Goal: Transaction & Acquisition: Purchase product/service

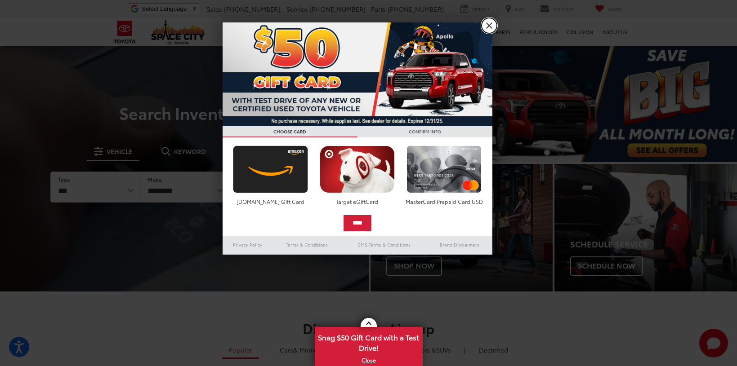
click at [485, 24] on link "X" at bounding box center [488, 25] width 15 height 15
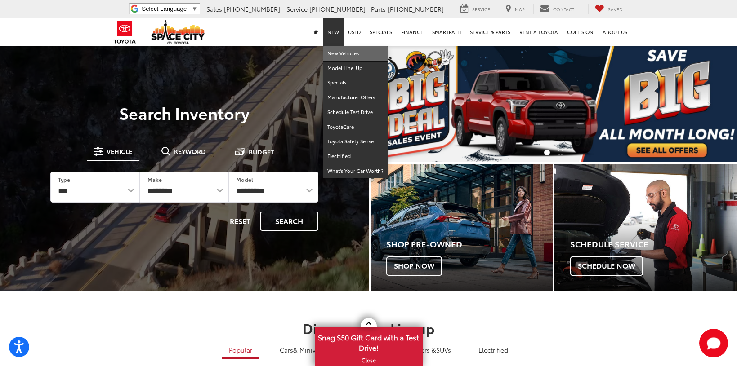
click at [343, 53] on link "New Vehicles" at bounding box center [355, 53] width 65 height 15
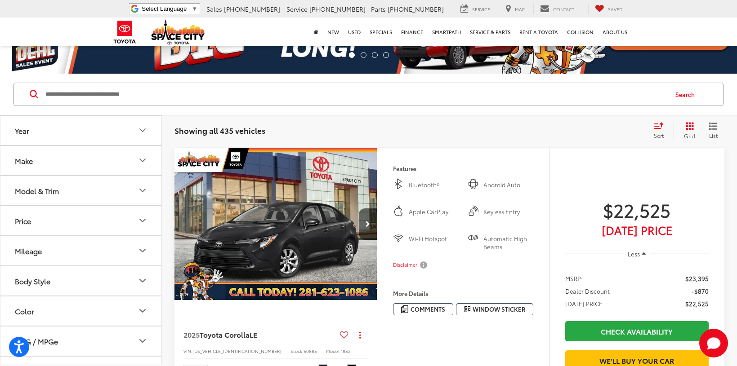
click at [147, 187] on icon "Model & Trim" at bounding box center [142, 190] width 11 height 11
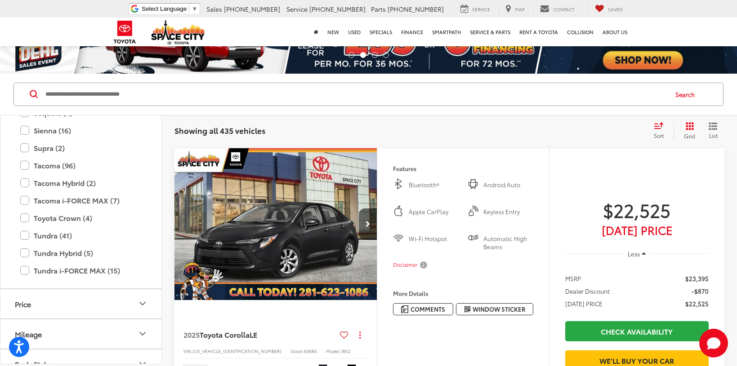
scroll to position [444, 0]
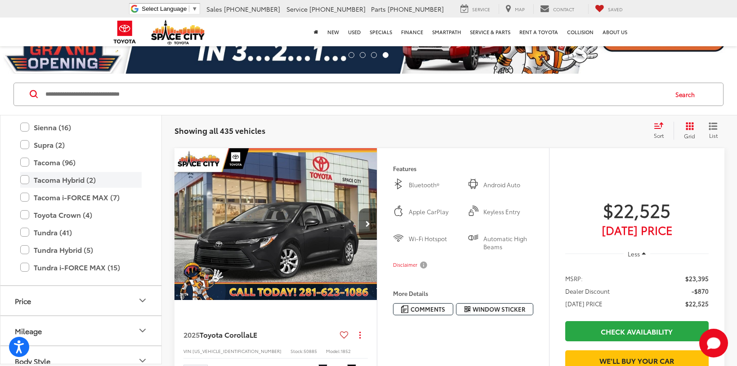
click at [27, 180] on label "Tacoma Hybrid (2)" at bounding box center [80, 180] width 121 height 16
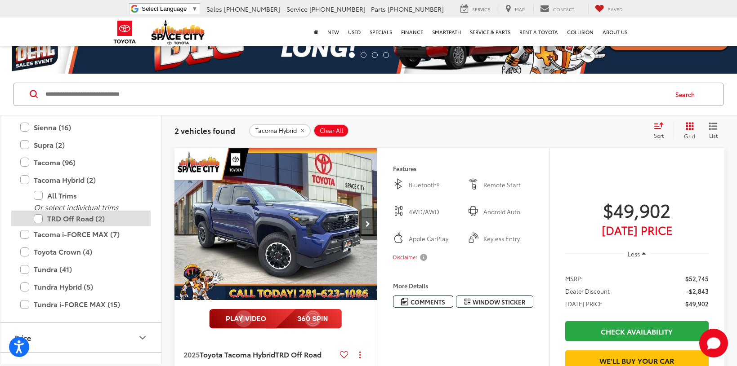
click at [42, 220] on label "TRD Off Road (2)" at bounding box center [88, 219] width 108 height 16
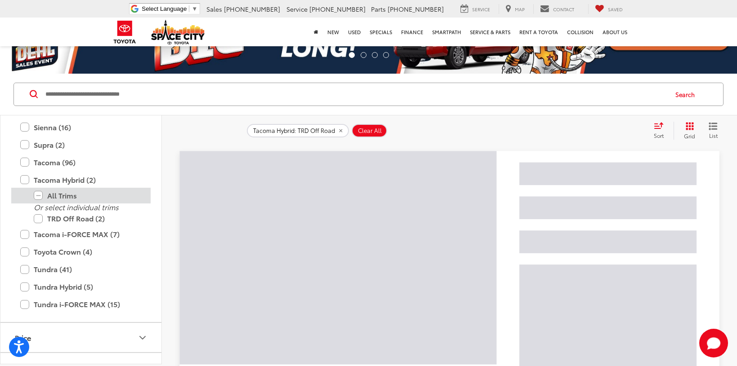
click at [38, 194] on label "All Trims" at bounding box center [88, 196] width 108 height 16
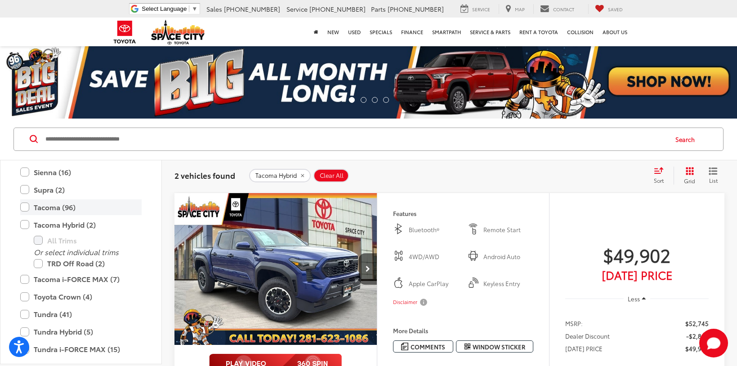
click at [26, 209] on label "Tacoma (96)" at bounding box center [80, 208] width 121 height 16
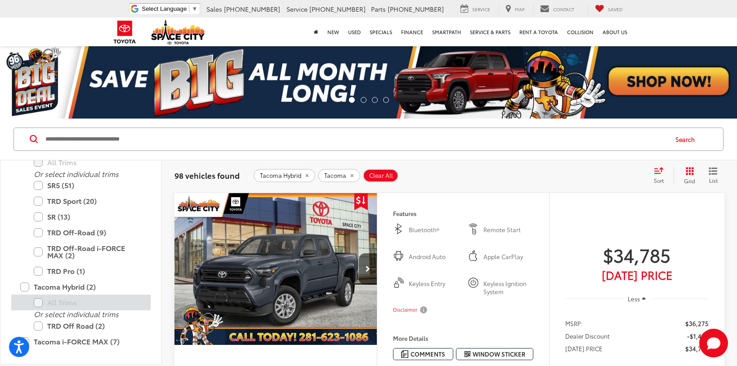
scroll to position [489, 0]
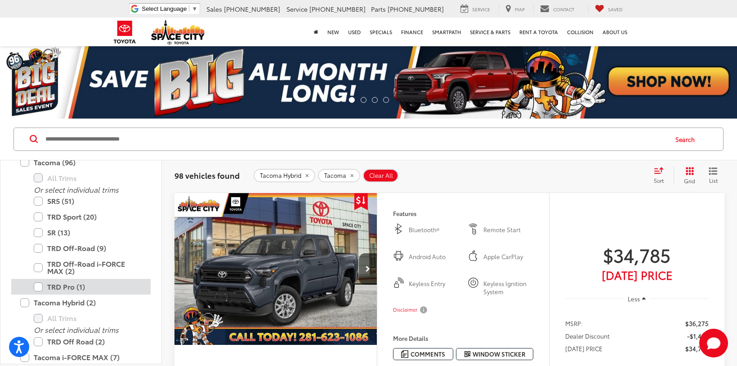
click at [40, 287] on label "TRD Pro (1)" at bounding box center [88, 287] width 108 height 16
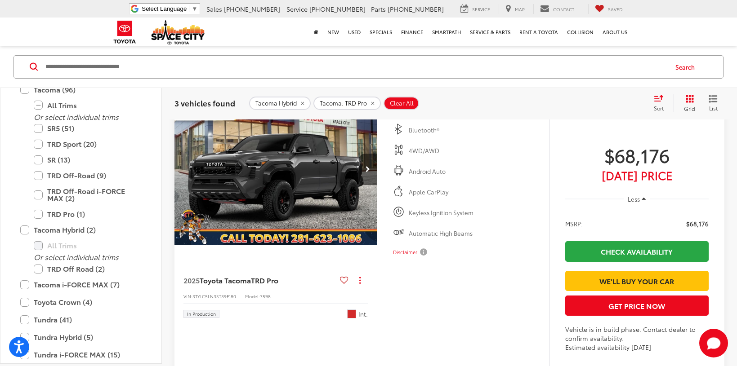
scroll to position [809, 0]
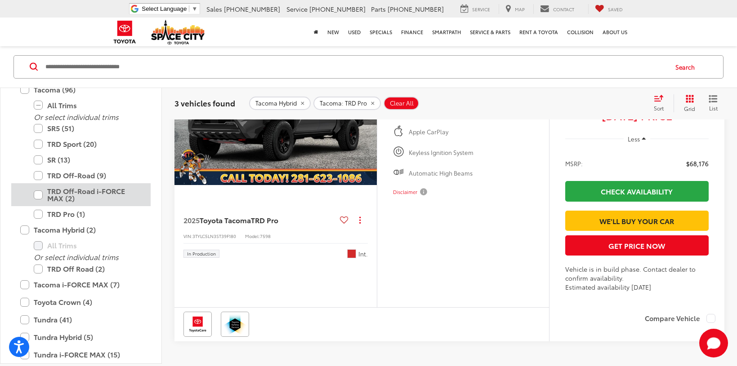
click at [40, 190] on label "TRD Off-Road i-FORCE MAX (2)" at bounding box center [88, 195] width 108 height 23
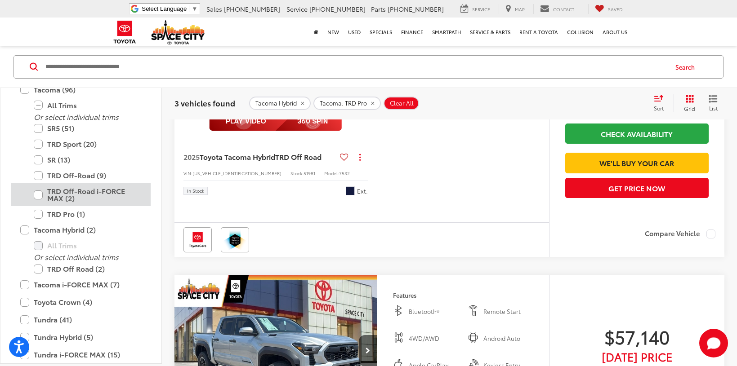
scroll to position [72, 0]
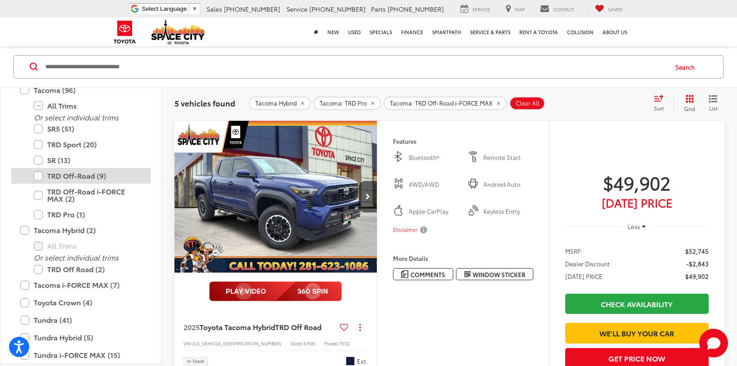
click at [39, 174] on label "TRD Off-Road (9)" at bounding box center [88, 176] width 108 height 16
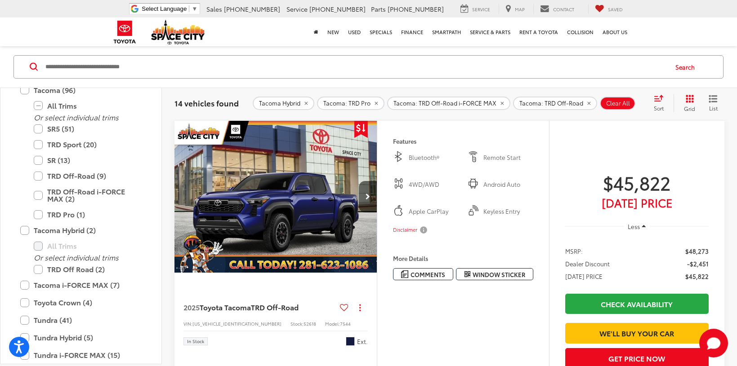
click at [662, 99] on icon "Select sort value" at bounding box center [659, 98] width 10 height 7
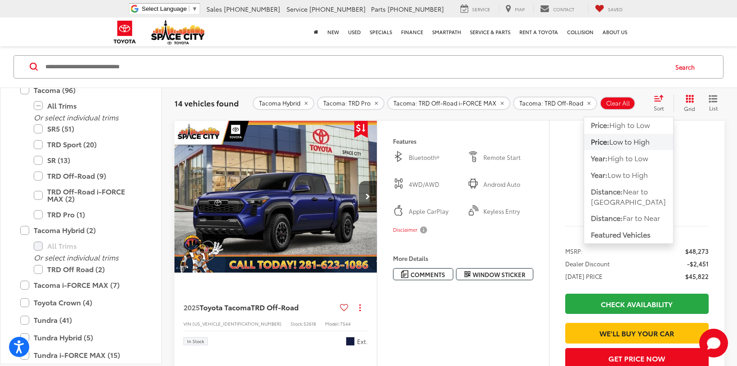
click at [639, 140] on span "Low to High" at bounding box center [629, 142] width 40 height 10
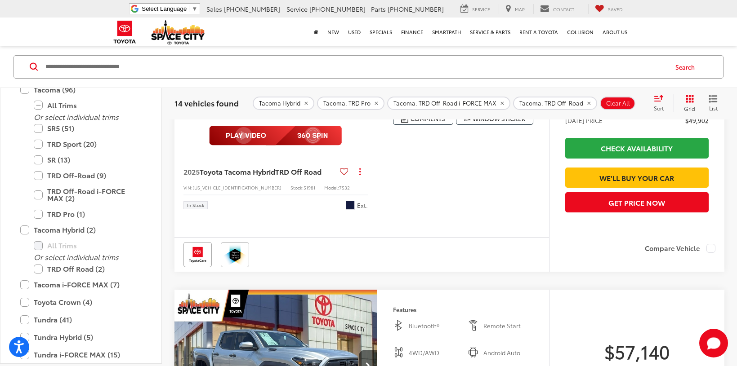
scroll to position [3039, 0]
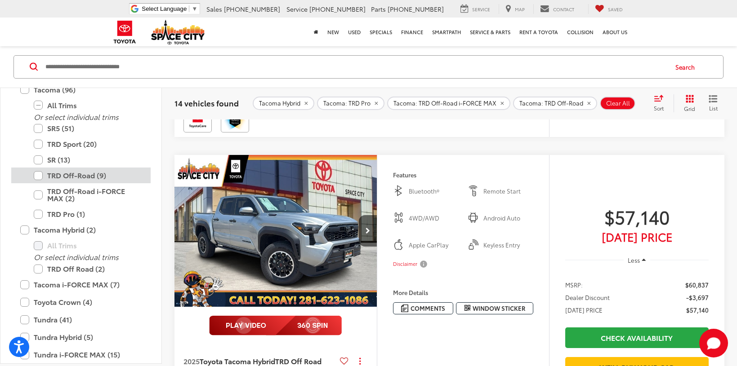
click at [39, 178] on label "TRD Off-Road (9)" at bounding box center [88, 176] width 108 height 16
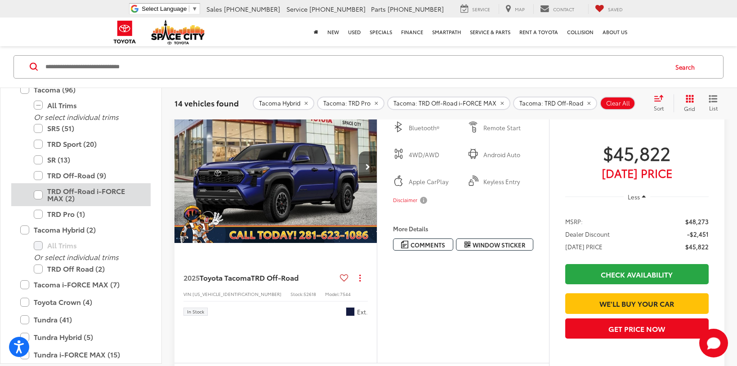
scroll to position [72, 0]
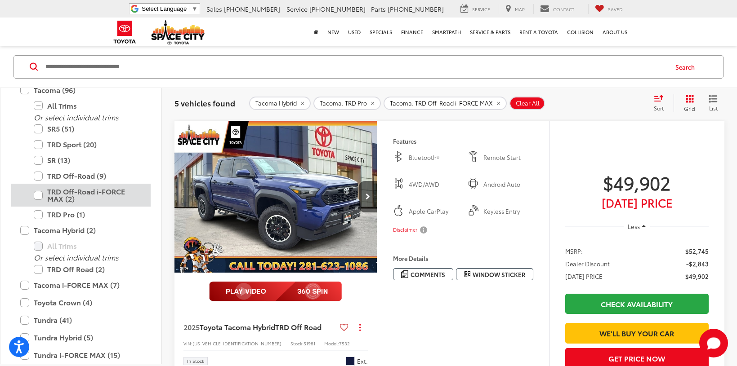
click at [41, 195] on label "TRD Off-Road i-FORCE MAX (2)" at bounding box center [88, 195] width 108 height 23
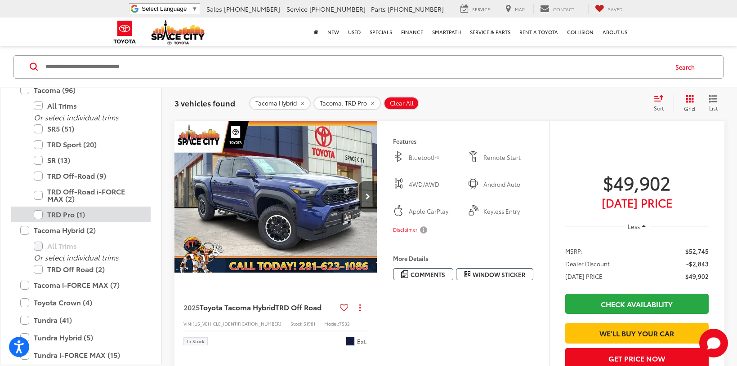
click at [41, 217] on label "TRD Pro (1)" at bounding box center [88, 215] width 108 height 16
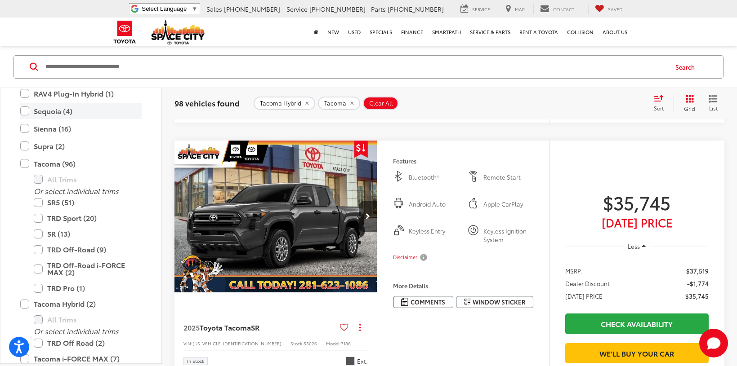
scroll to position [399, 0]
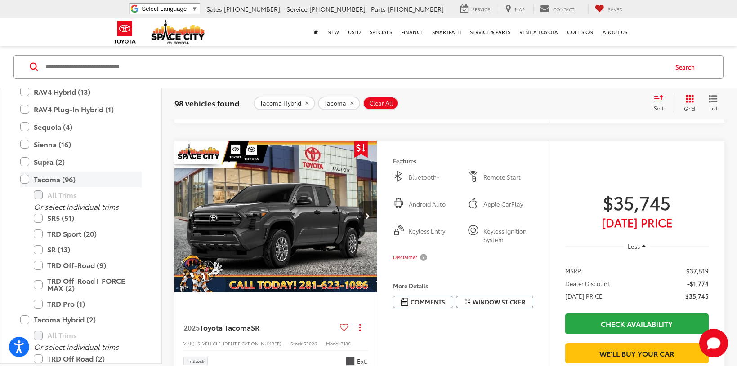
click at [27, 180] on label "Tacoma (96)" at bounding box center [80, 180] width 121 height 16
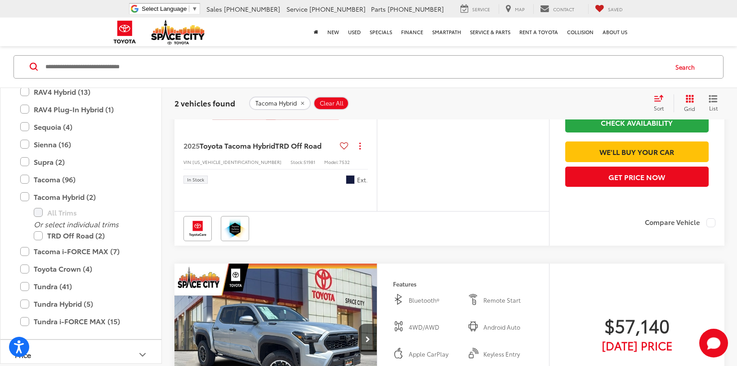
scroll to position [72, 0]
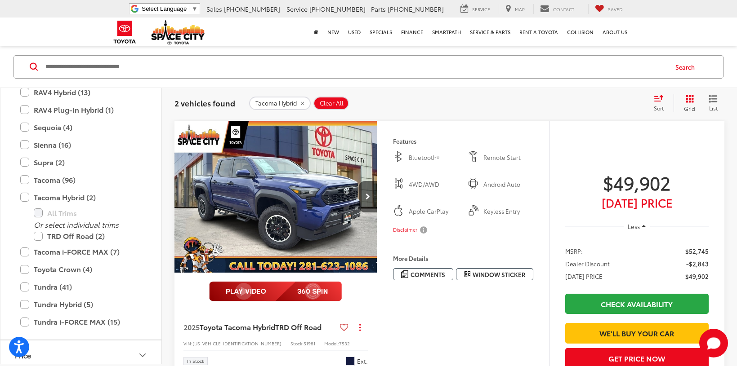
click at [329, 201] on img "2025 Toyota Tacoma Hybrid TRD Off Road 0" at bounding box center [276, 197] width 204 height 153
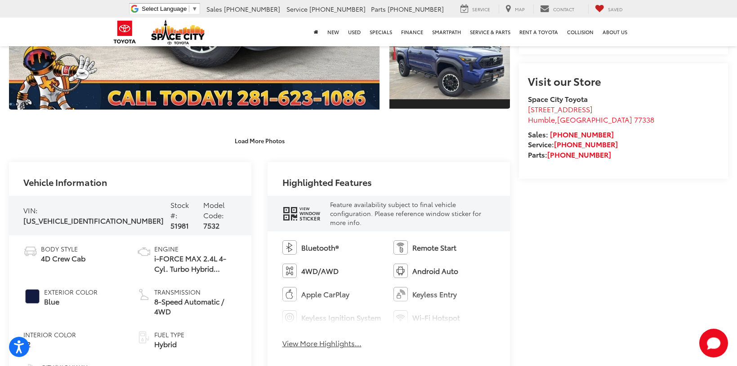
scroll to position [360, 0]
click at [341, 346] on button "View More Highlights..." at bounding box center [321, 343] width 79 height 10
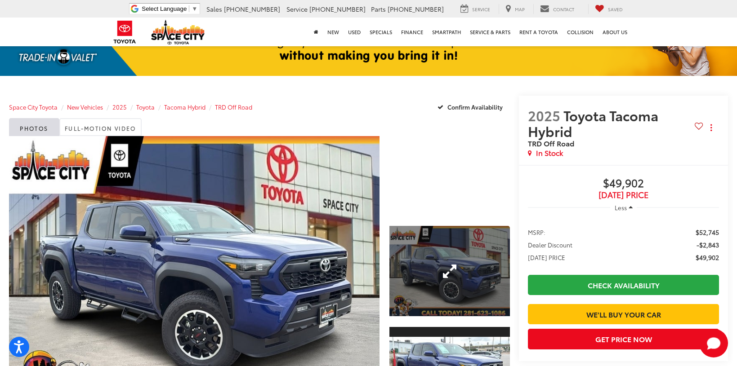
scroll to position [45, 0]
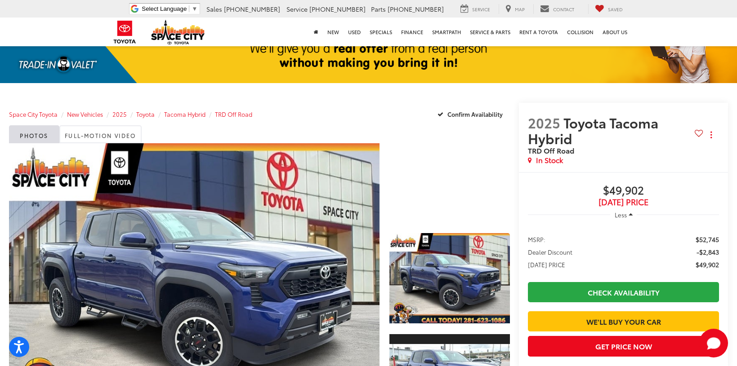
click at [429, 208] on div at bounding box center [449, 183] width 120 height 80
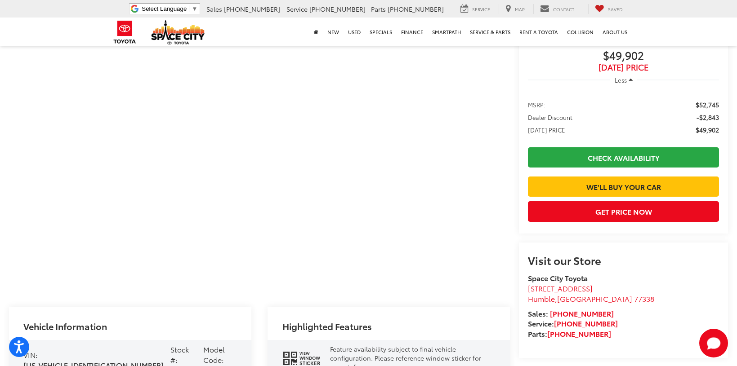
scroll to position [135, 0]
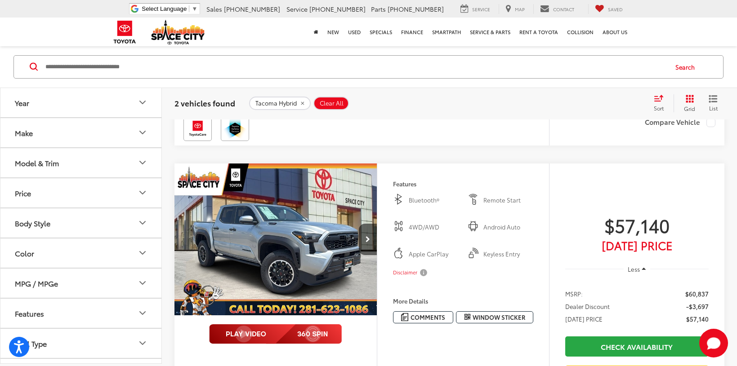
scroll to position [387, 0]
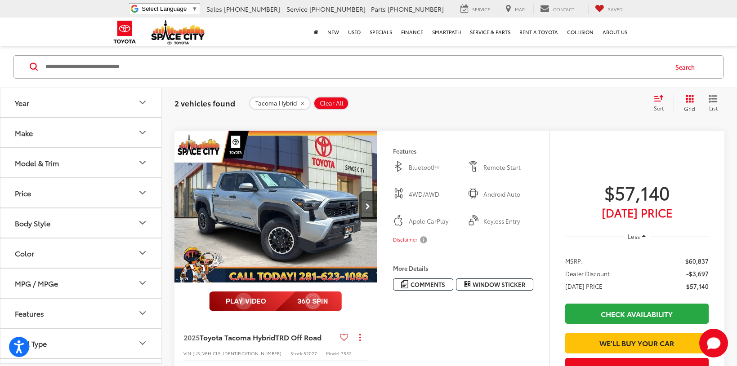
click at [315, 227] on img "2025 Toyota Tacoma Hybrid TRD Off Road 0" at bounding box center [276, 207] width 204 height 153
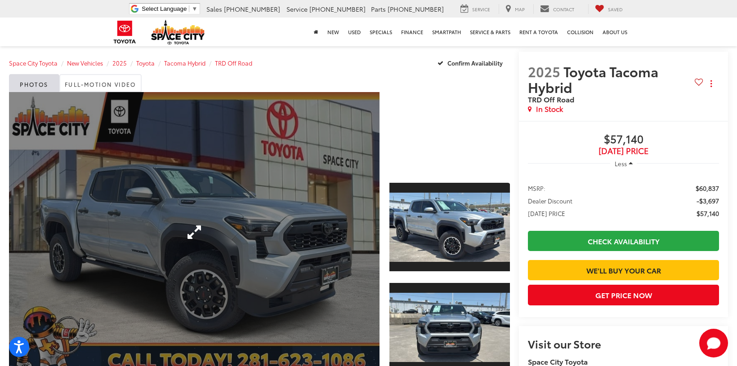
scroll to position [90, 0]
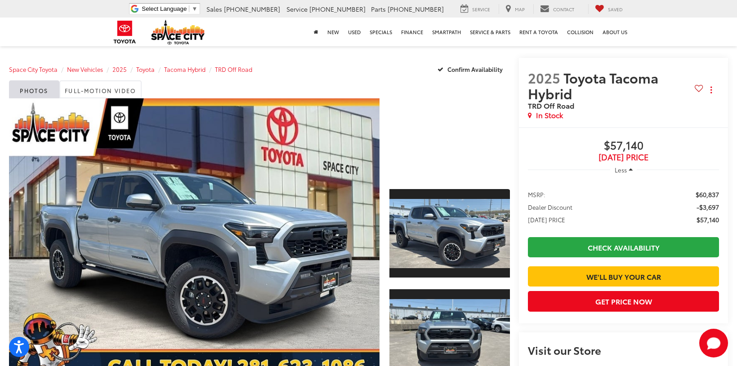
click at [423, 162] on div at bounding box center [449, 138] width 120 height 80
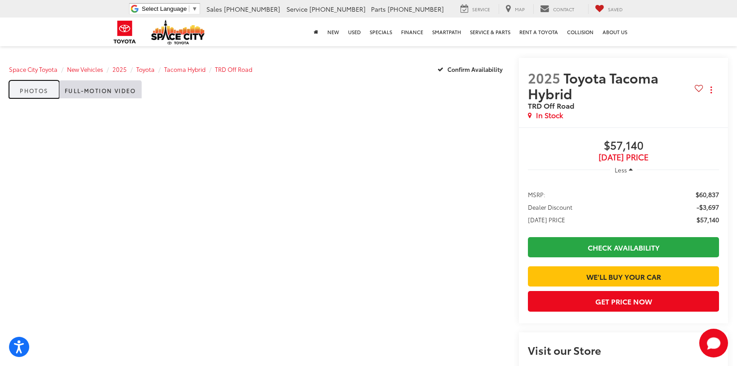
click at [34, 93] on link "Photos" at bounding box center [34, 89] width 50 height 18
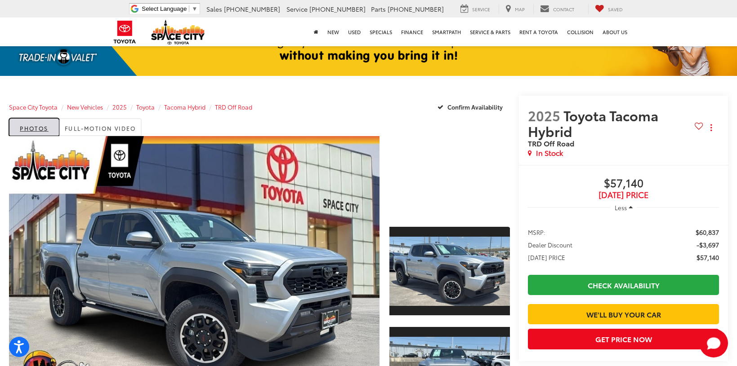
scroll to position [180, 0]
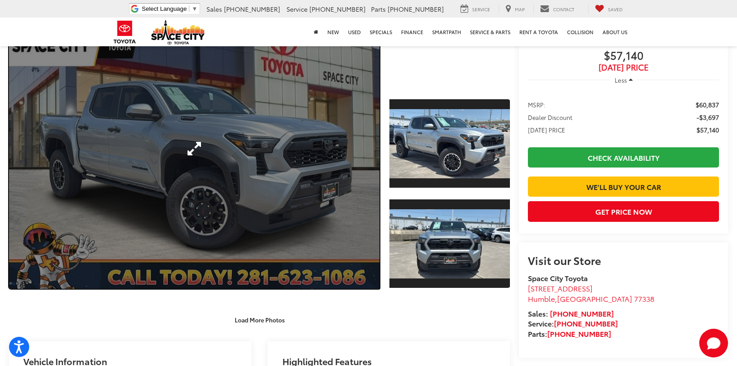
click at [241, 189] on link "Expand Photo 0" at bounding box center [194, 149] width 370 height 281
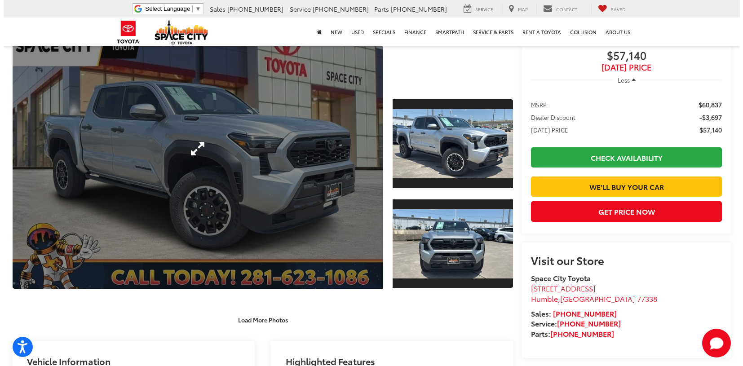
scroll to position [180, 0]
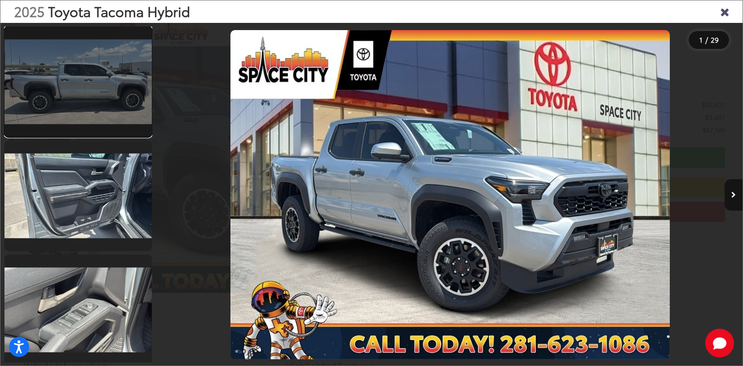
click at [114, 83] on link at bounding box center [77, 82] width 147 height 111
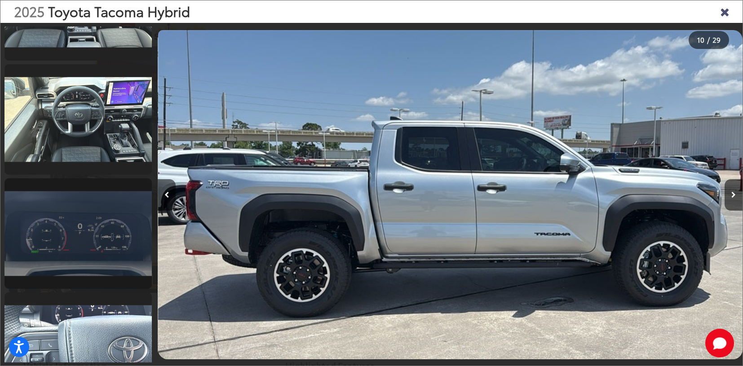
scroll to position [2248, 0]
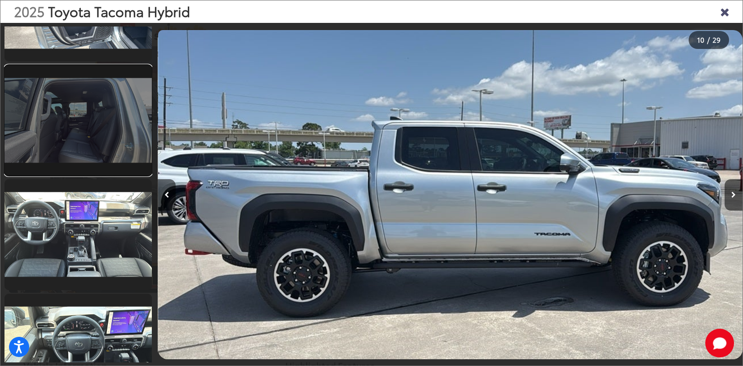
click at [103, 131] on link at bounding box center [77, 120] width 147 height 111
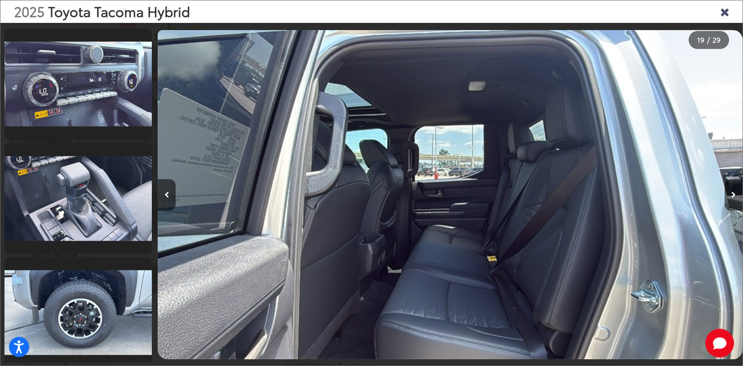
scroll to position [2980, 0]
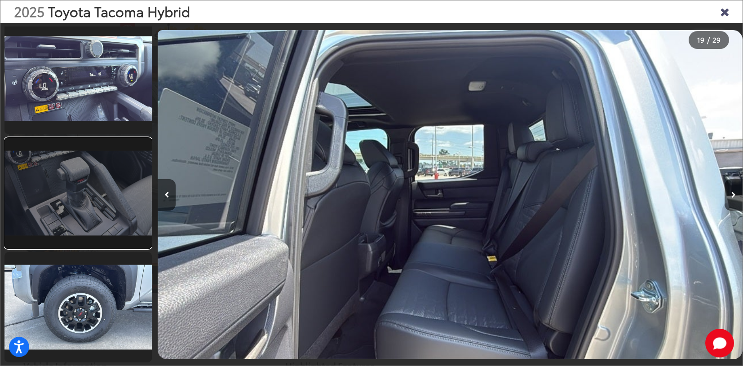
click at [90, 211] on link at bounding box center [77, 193] width 147 height 111
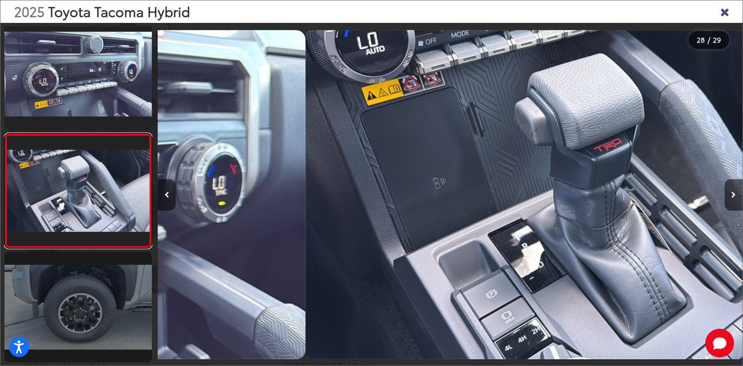
scroll to position [0, 15797]
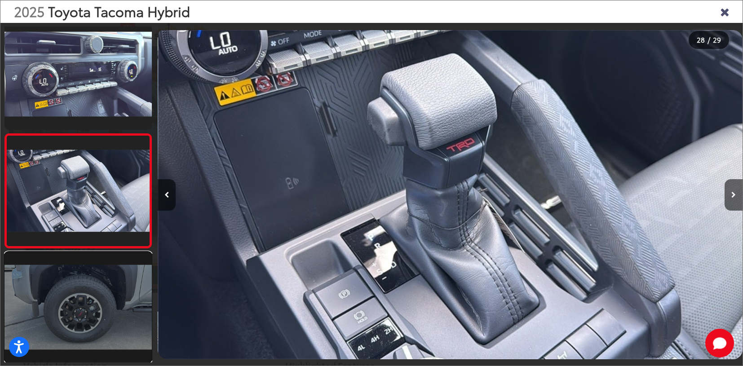
click at [84, 306] on link at bounding box center [77, 307] width 147 height 111
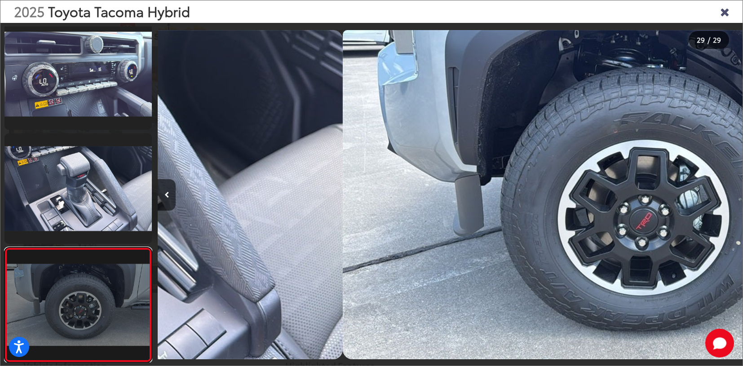
scroll to position [0, 16382]
